Goal: Transaction & Acquisition: Purchase product/service

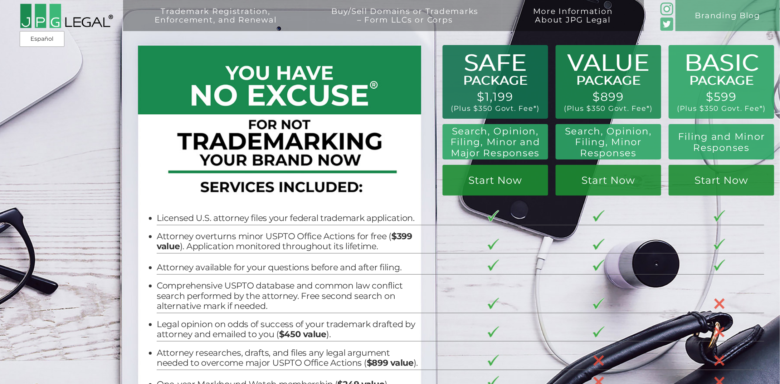
click at [47, 112] on div "Trademark Registration, Enforcement, and Renewal File a Trademark Application T…" at bounding box center [390, 70] width 780 height 140
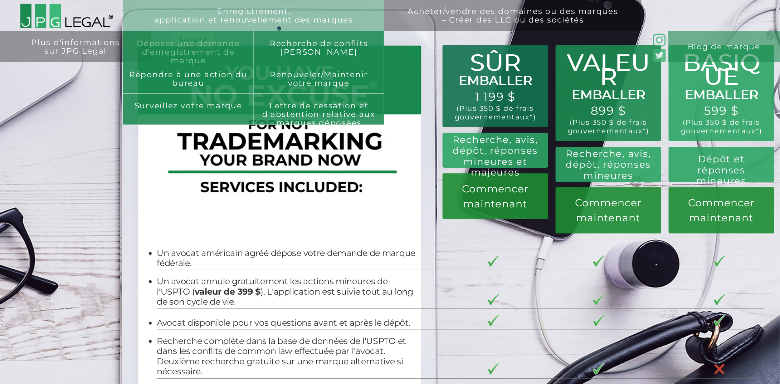
click at [182, 53] on font "Déposer une demande d'enregistrement de marque" at bounding box center [188, 52] width 103 height 26
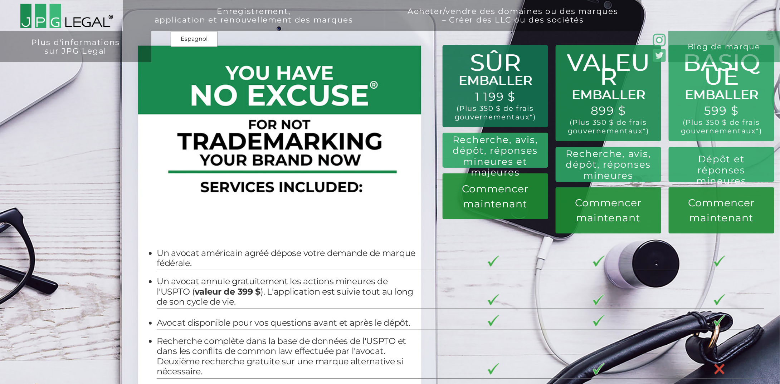
click at [112, 180] on div "BASIQUE EMBALLER 599 $ (Plus 350 $ de frais gouvernementaux*) Dépôt et réponses…" at bounding box center [390, 234] width 780 height 468
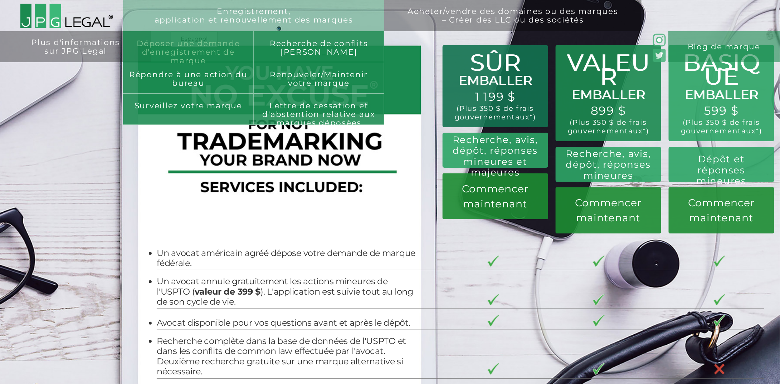
click at [180, 44] on font "Déposer une demande d'enregistrement de marque" at bounding box center [188, 52] width 103 height 26
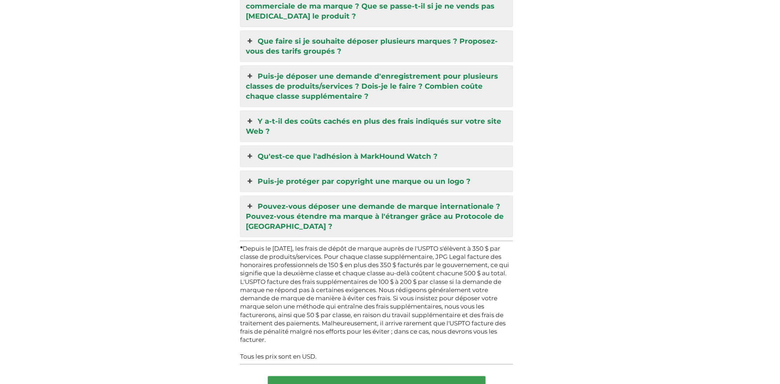
scroll to position [2253, 0]
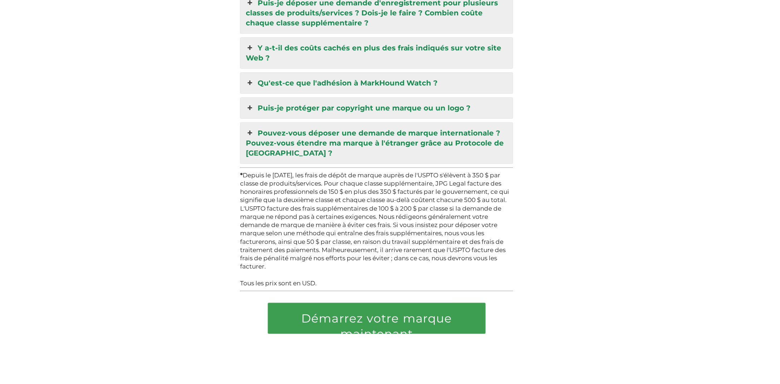
drag, startPoint x: 214, startPoint y: 342, endPoint x: 249, endPoint y: 235, distance: 112.3
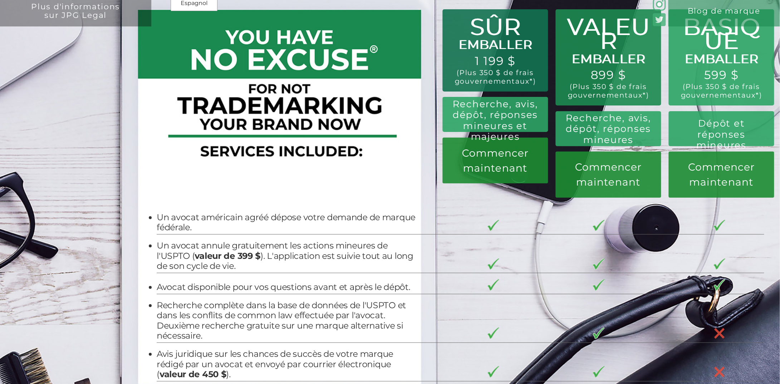
scroll to position [0, 0]
